Goal: Task Accomplishment & Management: Contribute content

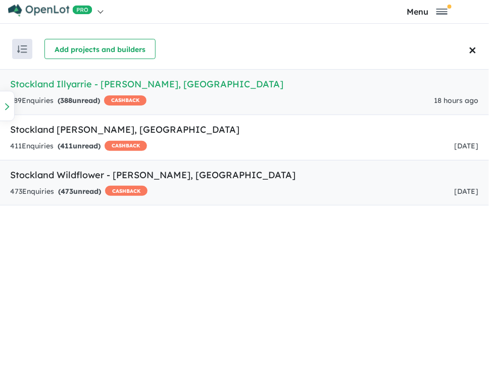
click at [86, 175] on h5 "Stockland Wildflower - [PERSON_NAME] , [GEOGRAPHIC_DATA]" at bounding box center [244, 175] width 469 height 14
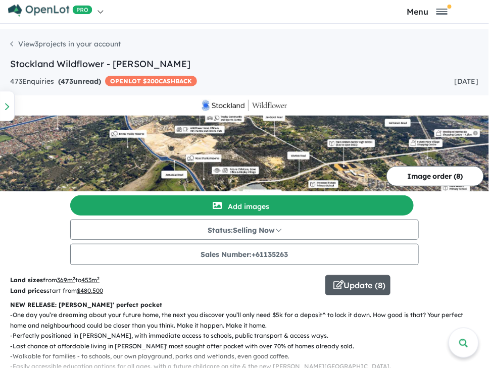
click at [374, 293] on button "Update ( 8 )" at bounding box center [357, 285] width 65 height 20
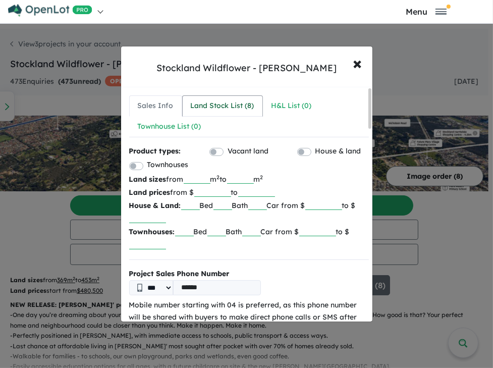
click at [225, 98] on link "Land Stock List ( 8 )" at bounding box center [222, 105] width 81 height 21
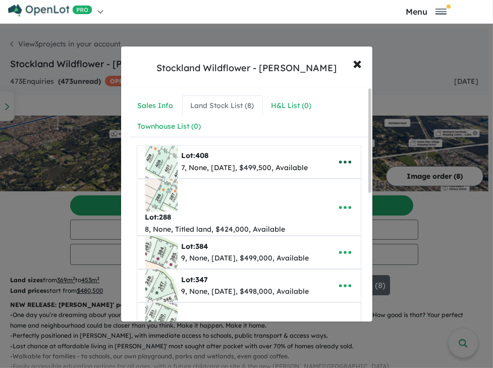
click at [339, 159] on icon "button" at bounding box center [345, 162] width 15 height 15
click at [329, 202] on link "Remove" at bounding box center [323, 209] width 75 height 23
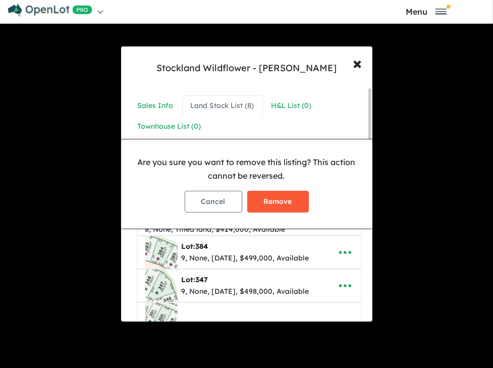
click at [274, 196] on button "Remove" at bounding box center [278, 202] width 62 height 22
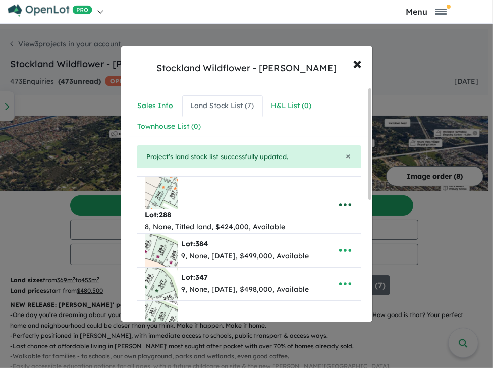
click at [334, 193] on button "button" at bounding box center [345, 204] width 31 height 23
click at [320, 242] on link "Remove" at bounding box center [323, 253] width 75 height 23
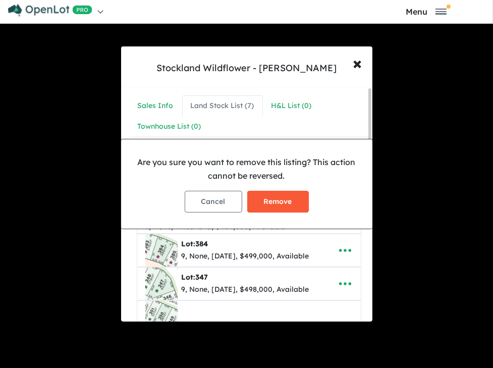
click at [254, 198] on button "Remove" at bounding box center [278, 202] width 62 height 22
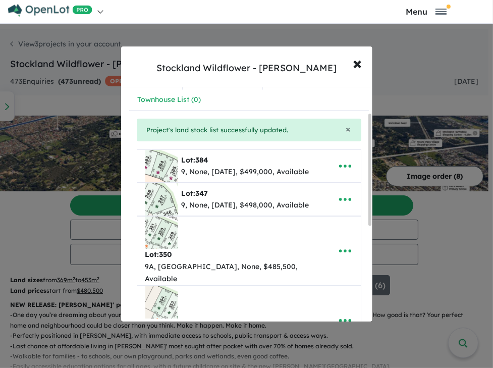
scroll to position [58, 0]
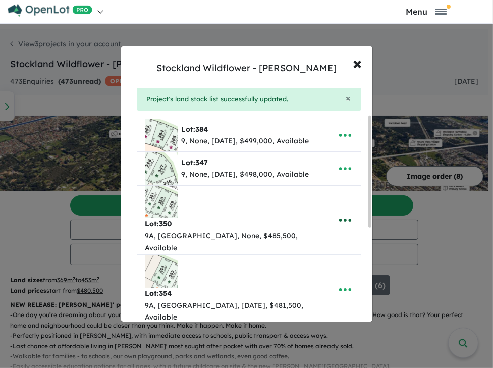
click at [338, 216] on icon "button" at bounding box center [345, 220] width 15 height 15
click at [313, 260] on link "Remove" at bounding box center [323, 268] width 75 height 23
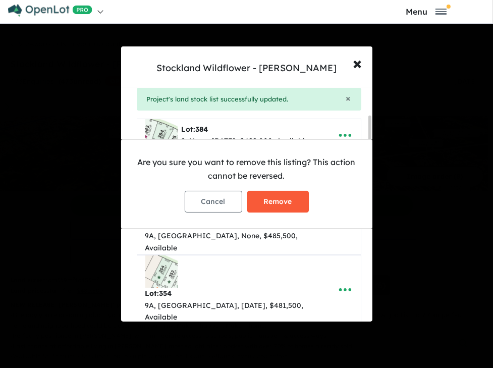
click at [296, 203] on button "Remove" at bounding box center [278, 202] width 62 height 22
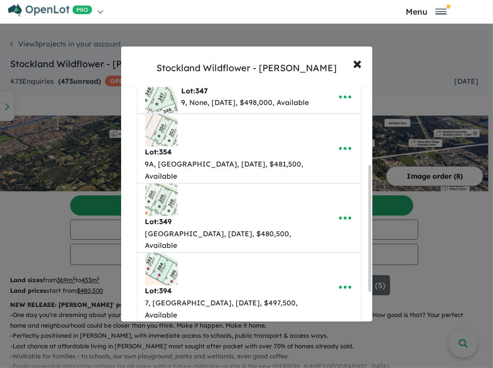
scroll to position [144, 0]
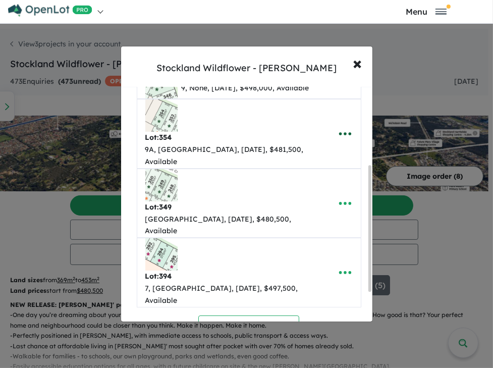
click at [339, 132] on icon "button" at bounding box center [345, 133] width 12 height 3
click at [312, 175] on link "Remove" at bounding box center [323, 182] width 75 height 23
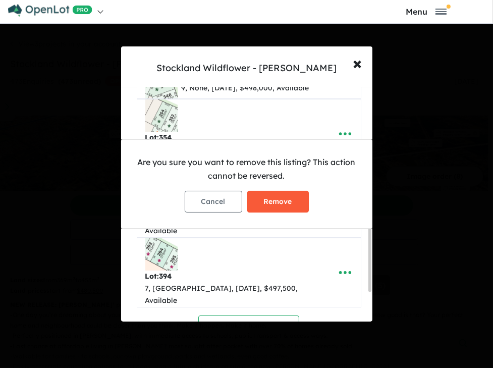
click at [260, 199] on button "Remove" at bounding box center [278, 202] width 62 height 22
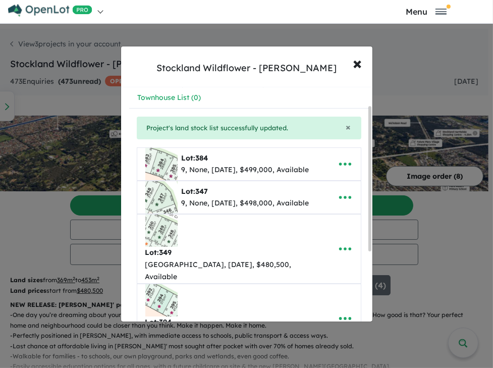
scroll to position [58, 0]
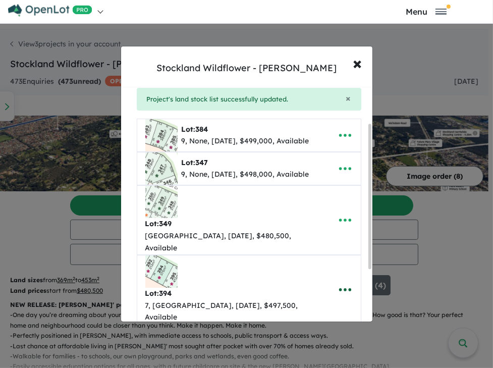
click at [339, 282] on icon "button" at bounding box center [345, 289] width 15 height 15
click at [314, 232] on link "Remove" at bounding box center [323, 243] width 75 height 23
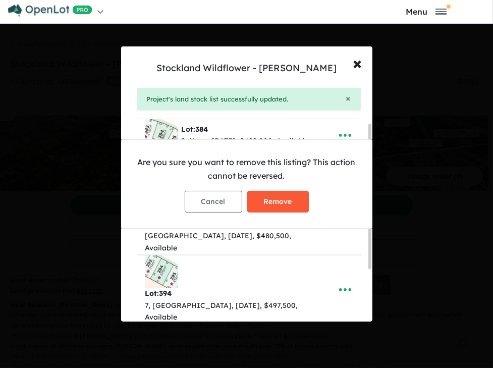
click at [273, 203] on button "Remove" at bounding box center [278, 202] width 62 height 22
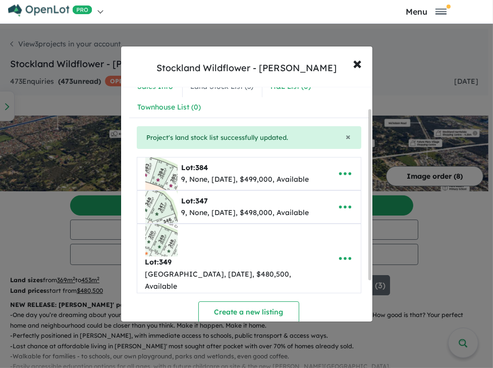
scroll to position [29, 0]
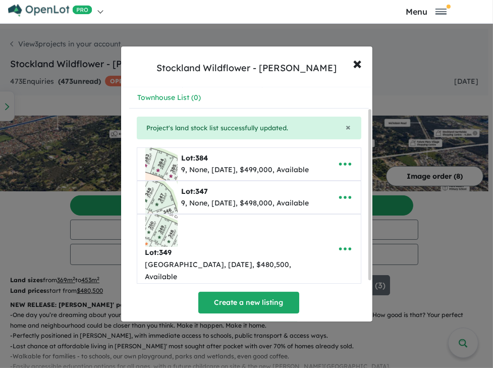
click at [239, 292] on button "Create a new listing" at bounding box center [248, 303] width 101 height 22
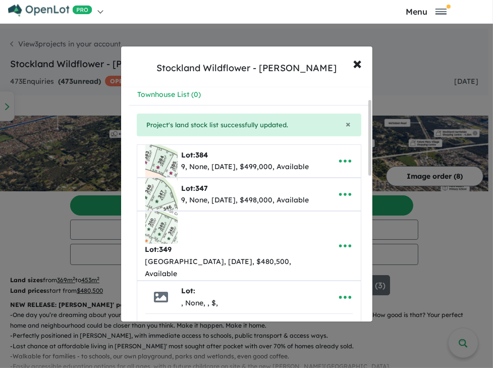
scroll to position [146, 0]
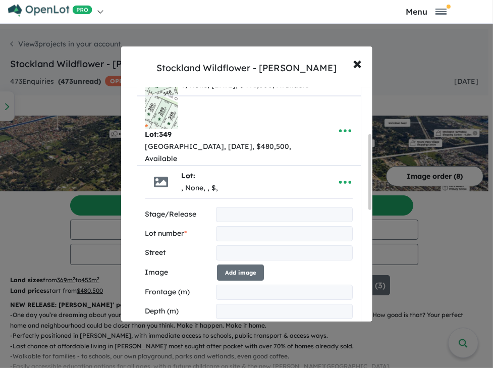
click at [235, 207] on input "text" at bounding box center [284, 214] width 137 height 15
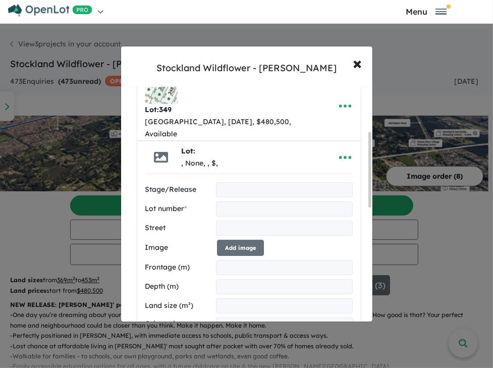
scroll to position [175, 0]
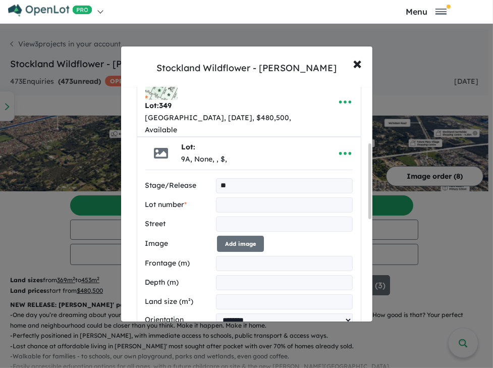
type input "**"
click at [245, 197] on input "text" at bounding box center [284, 204] width 137 height 15
type input "***"
click at [243, 217] on input "text" at bounding box center [284, 224] width 137 height 15
type input "**********"
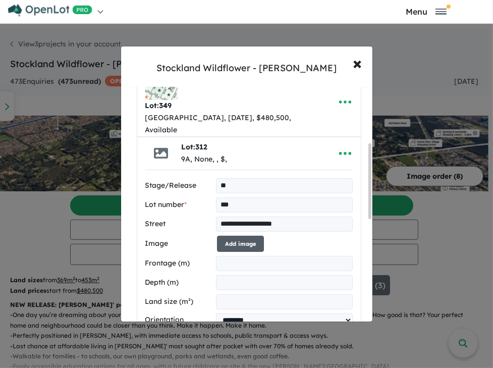
click at [239, 236] on button "Add image" at bounding box center [240, 244] width 47 height 17
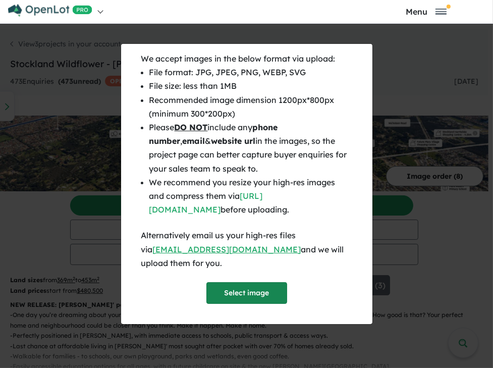
click at [242, 286] on button "Select image" at bounding box center [247, 293] width 81 height 22
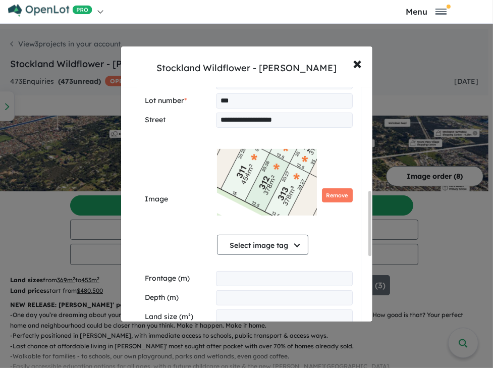
scroll to position [377, 0]
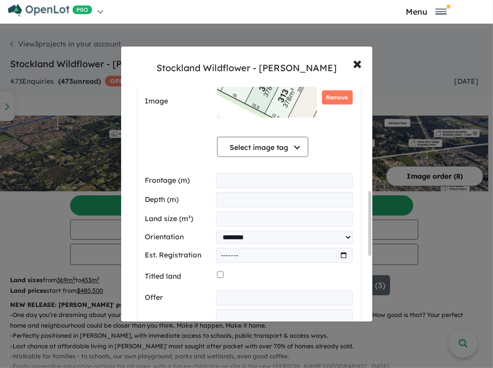
click at [239, 173] on input "number" at bounding box center [284, 180] width 137 height 15
type input "****"
click at [218, 192] on input "number" at bounding box center [284, 199] width 137 height 15
type input "*****"
click at [253, 212] on input "number" at bounding box center [284, 219] width 137 height 15
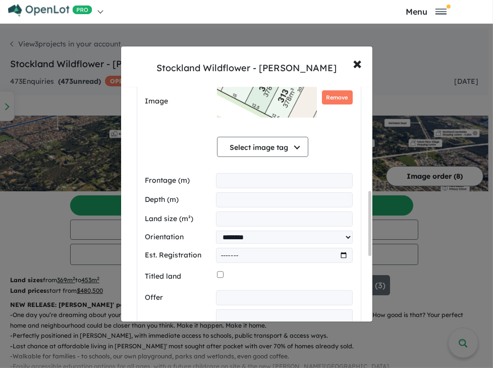
type input "***"
click at [247, 231] on select "**********" at bounding box center [284, 237] width 137 height 13
click at [186, 271] on label "Titled land" at bounding box center [179, 277] width 68 height 12
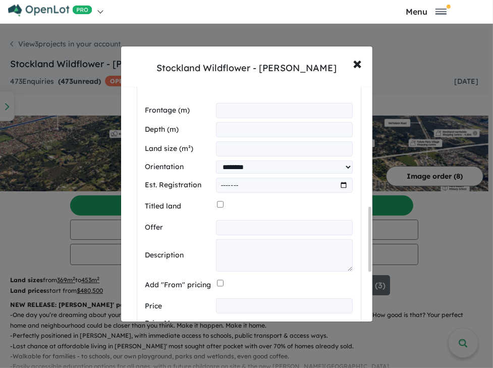
scroll to position [435, 0]
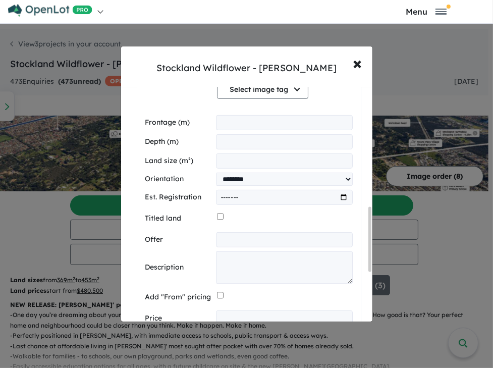
click at [244, 190] on input "month" at bounding box center [284, 197] width 137 height 15
click at [341, 190] on input "month" at bounding box center [284, 197] width 137 height 15
type input "*******"
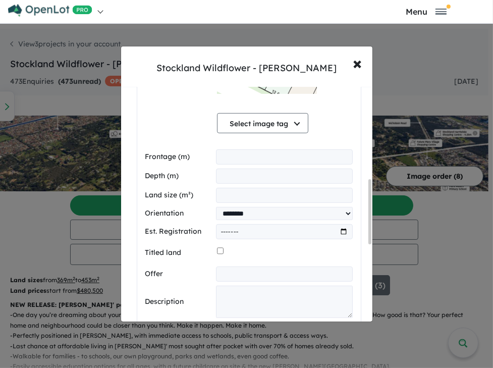
scroll to position [492, 0]
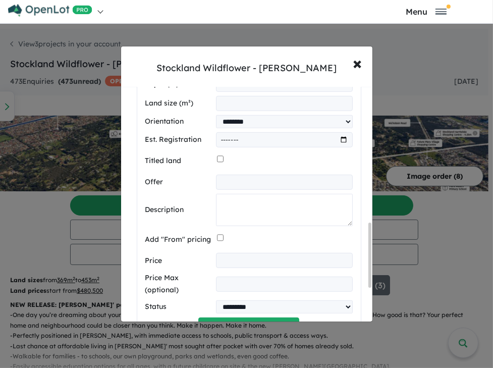
click at [243, 195] on textarea at bounding box center [284, 210] width 137 height 32
paste textarea "**********"
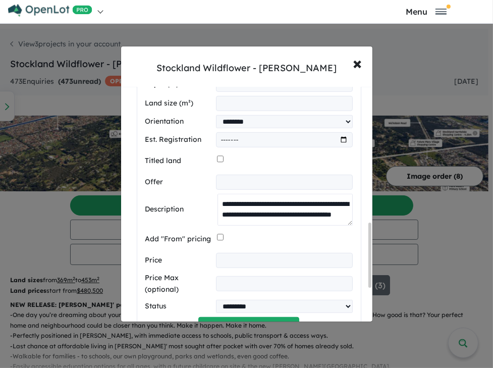
scroll to position [297, 0]
type textarea "**********"
click at [234, 253] on input "number" at bounding box center [284, 260] width 137 height 15
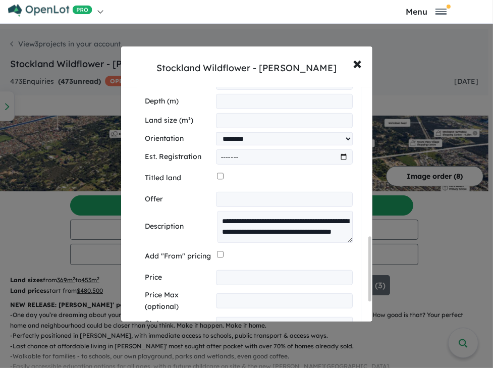
scroll to position [550, 0]
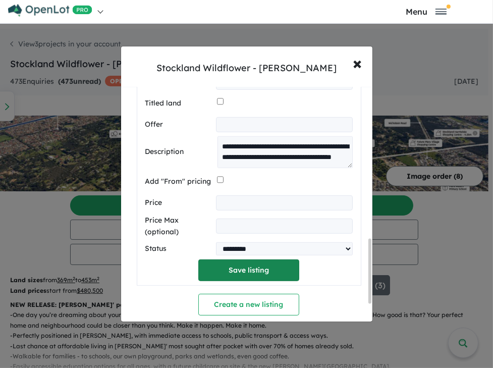
type input "******"
click at [238, 260] on button "Save listing" at bounding box center [248, 271] width 101 height 22
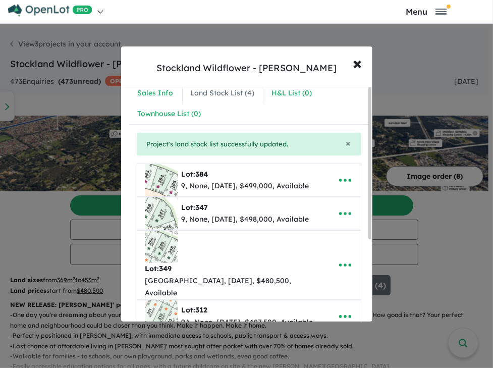
scroll to position [0, 0]
